Goal: Task Accomplishment & Management: Manage account settings

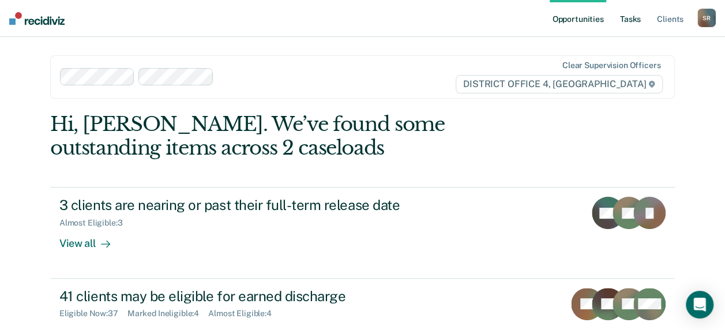
click at [633, 16] on link "Tasks" at bounding box center [630, 18] width 25 height 37
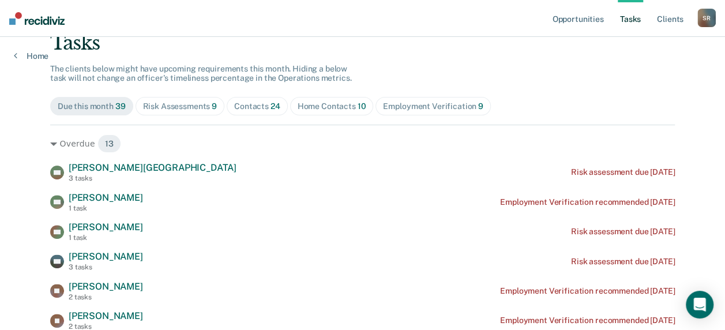
scroll to position [82, 0]
click at [258, 101] on div "Contacts 24" at bounding box center [257, 106] width 46 height 10
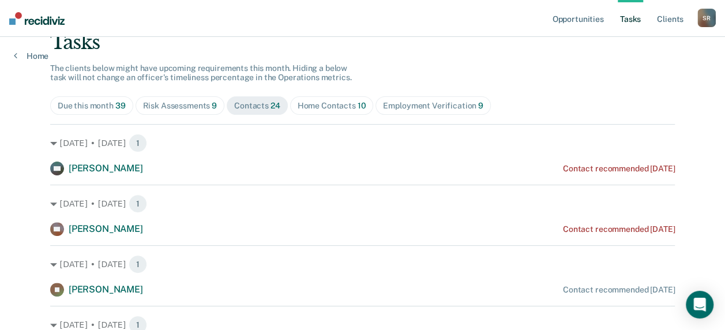
click at [315, 110] on span "Home Contacts 10" at bounding box center [332, 105] width 84 height 18
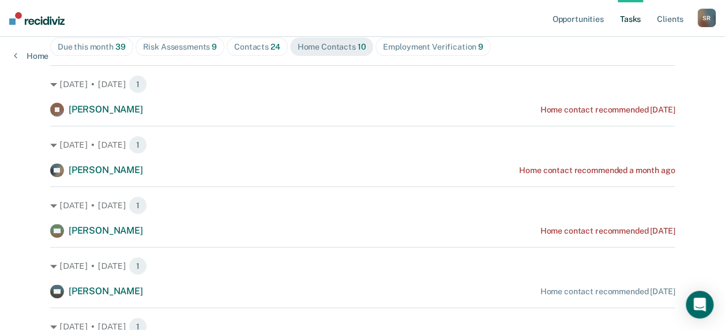
scroll to position [140, 0]
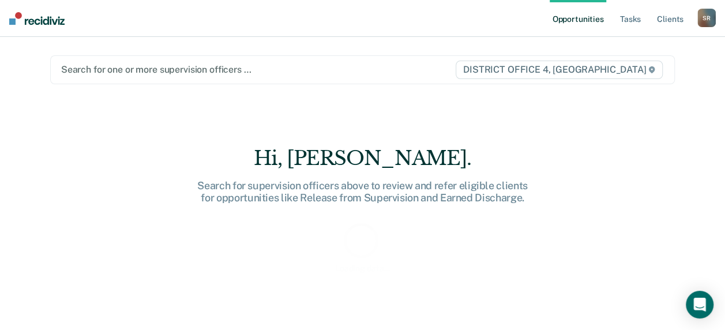
click at [182, 69] on div at bounding box center [257, 69] width 393 height 13
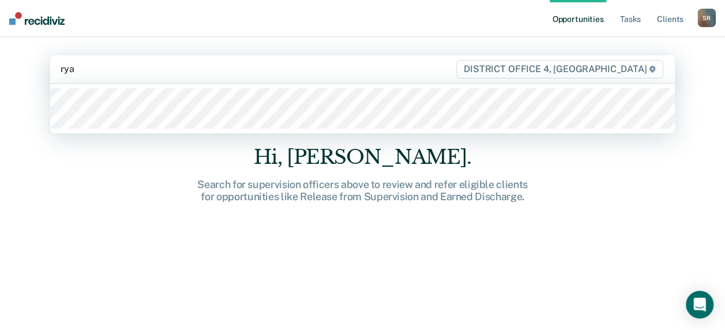
type input "[PERSON_NAME]"
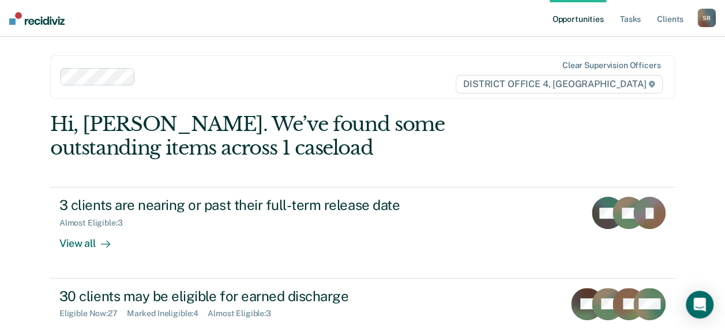
click at [207, 76] on div at bounding box center [297, 76] width 314 height 13
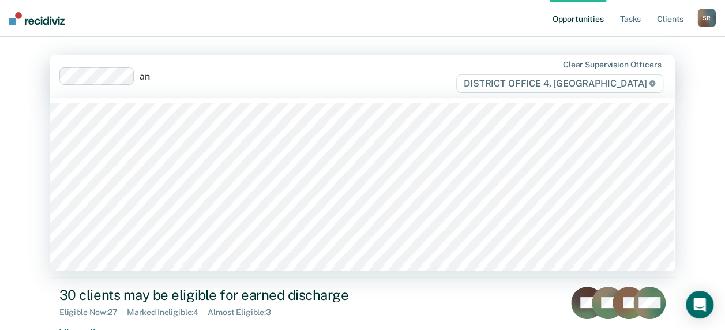
type input "ang"
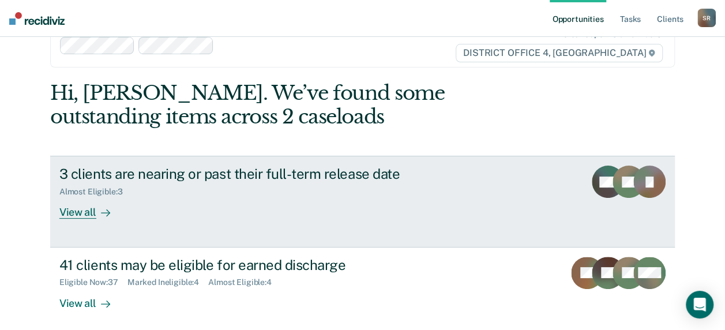
scroll to position [30, 0]
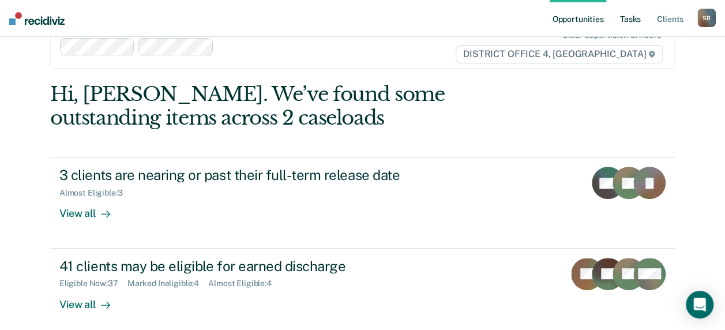
click at [633, 20] on link "Tasks" at bounding box center [630, 18] width 25 height 37
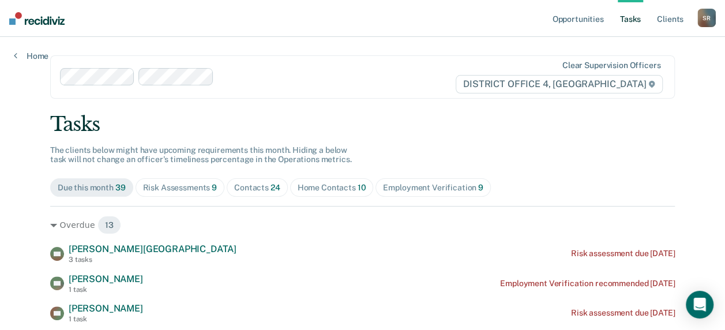
click at [319, 186] on div "Home Contacts 10" at bounding box center [332, 188] width 69 height 10
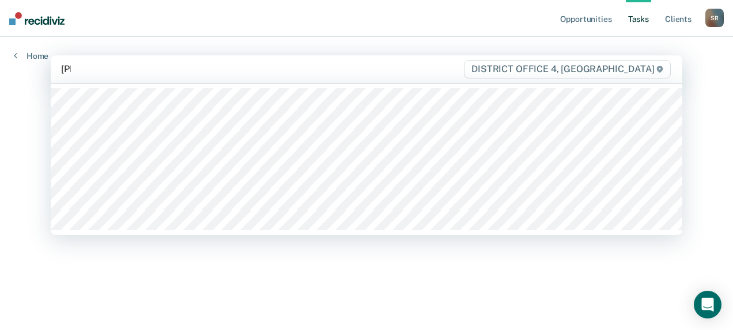
type input "laur"
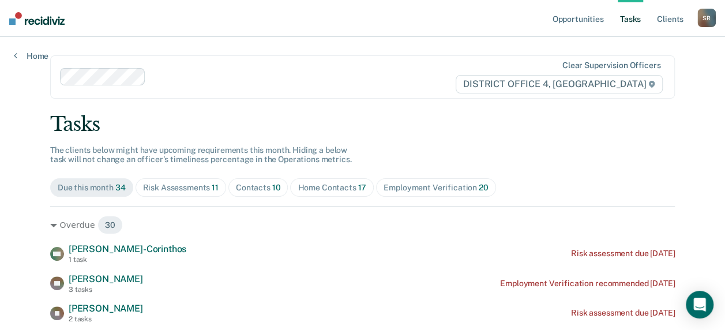
click at [309, 191] on div "Home Contacts 17" at bounding box center [332, 188] width 69 height 10
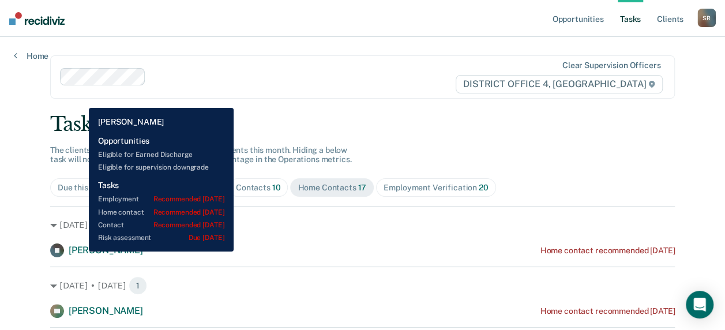
click at [80, 251] on span "[PERSON_NAME]" at bounding box center [106, 249] width 74 height 11
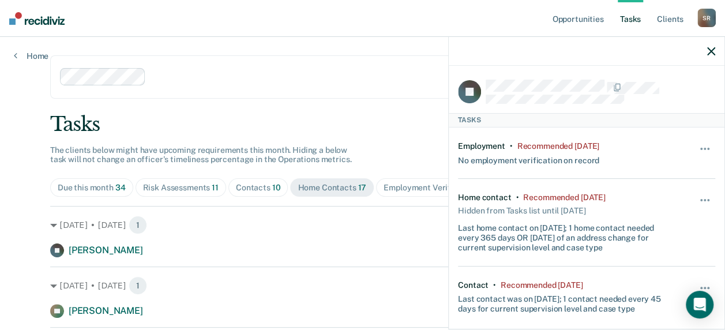
click at [714, 53] on icon "button" at bounding box center [711, 51] width 8 height 8
